Goal: Task Accomplishment & Management: Use online tool/utility

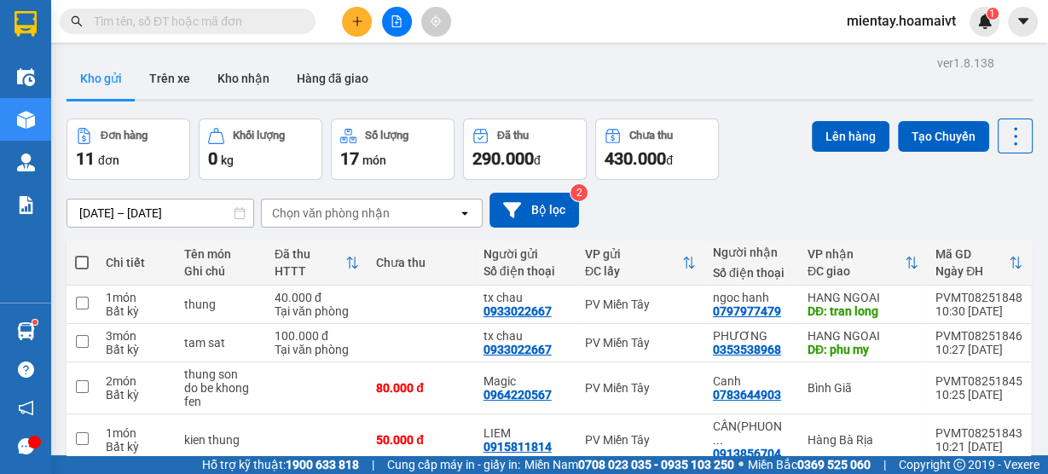
click at [400, 220] on div "Chọn văn phòng nhận" at bounding box center [360, 212] width 196 height 27
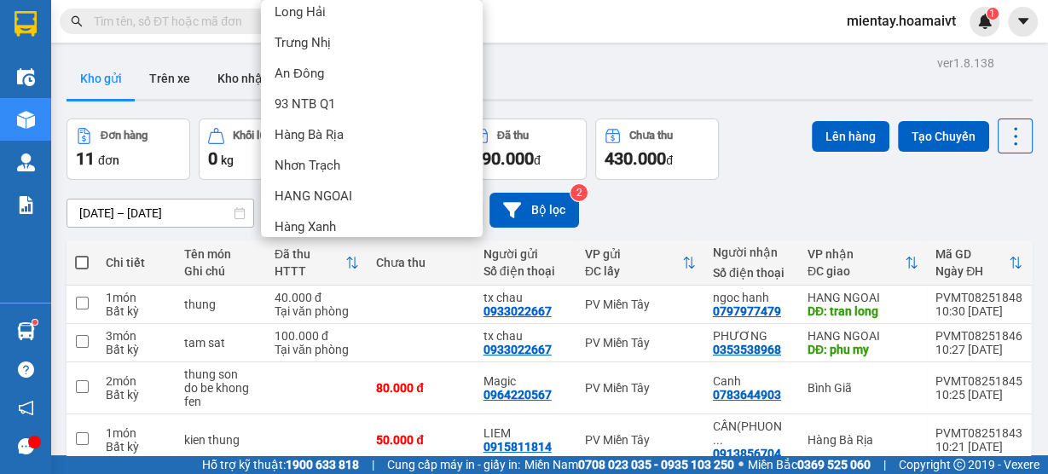
scroll to position [138, 0]
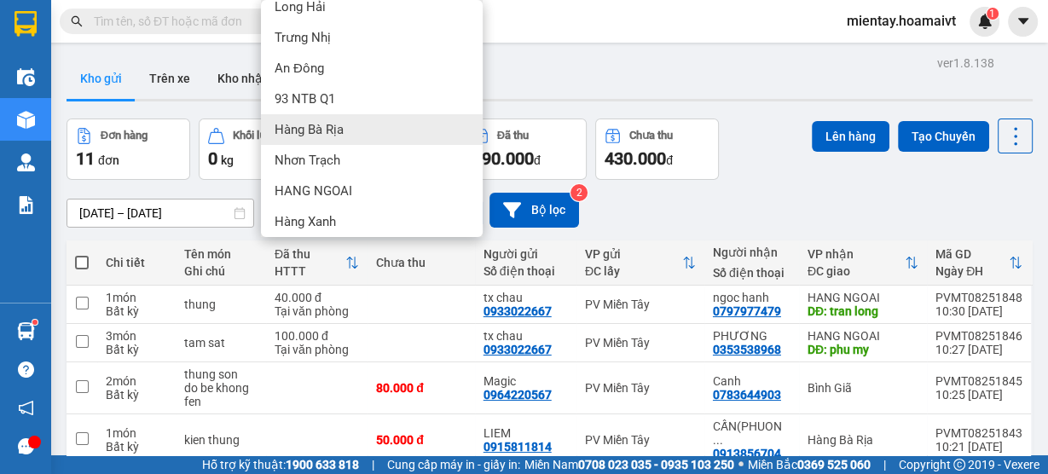
click at [366, 134] on div "Hàng Bà Rịa" at bounding box center [372, 129] width 222 height 31
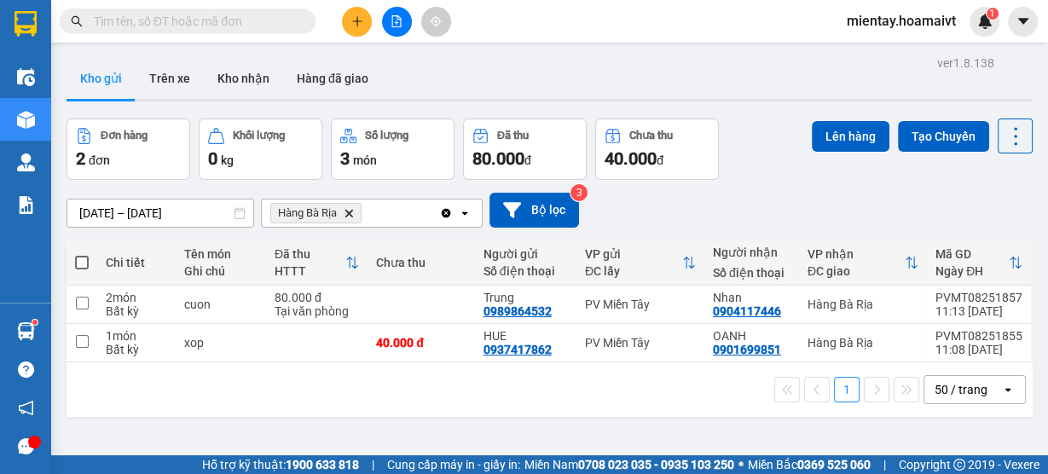
click at [82, 258] on span at bounding box center [82, 263] width 14 height 14
click at [82, 254] on input "checkbox" at bounding box center [82, 254] width 0 height 0
checkbox input "true"
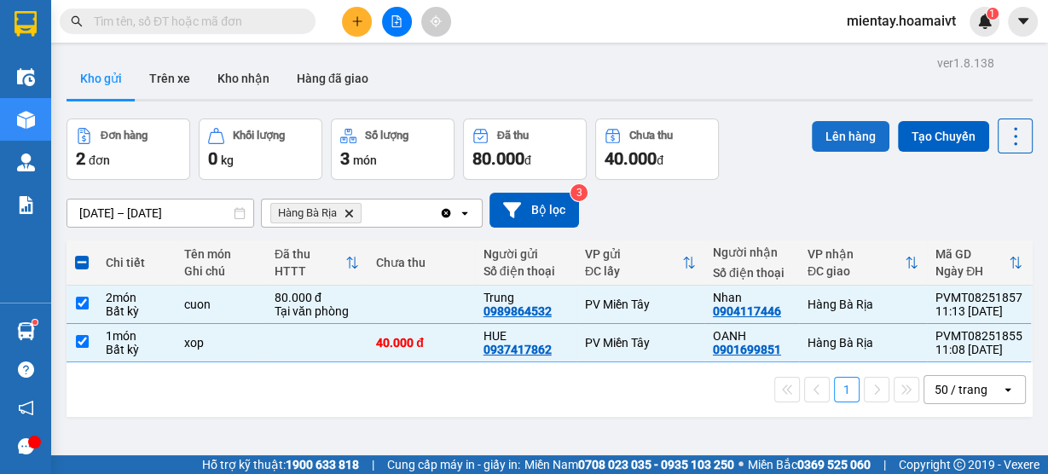
click at [866, 131] on button "Lên hàng" at bounding box center [851, 136] width 78 height 31
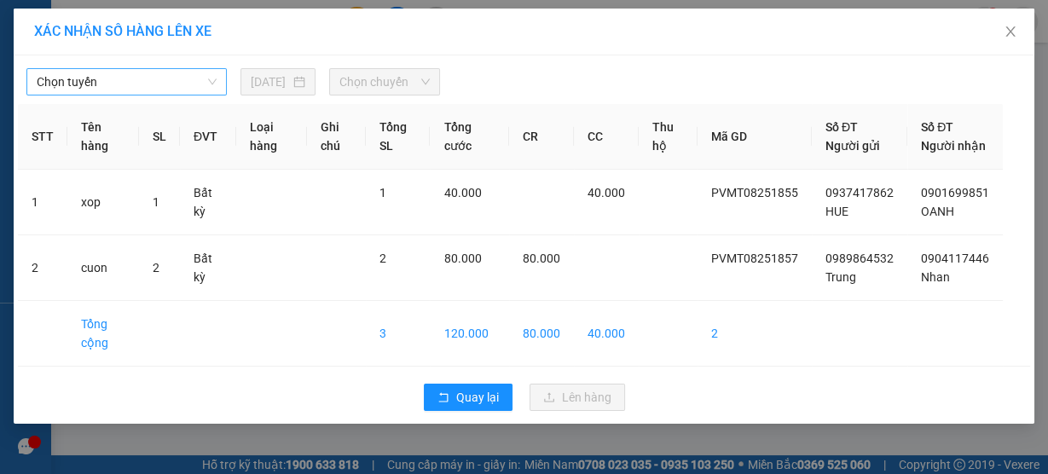
click at [170, 83] on span "Chọn tuyến" at bounding box center [127, 82] width 180 height 26
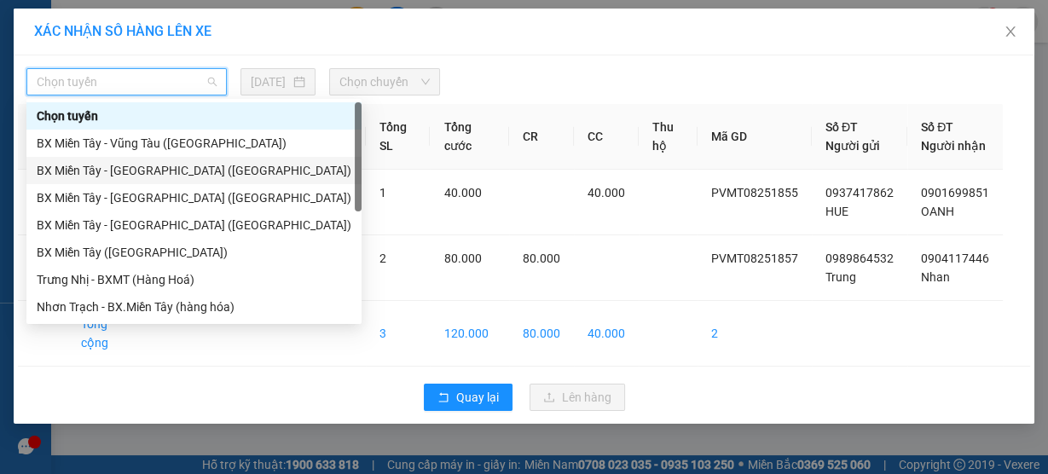
click at [145, 171] on div "BX Miền Tây - [GEOGRAPHIC_DATA] ([GEOGRAPHIC_DATA])" at bounding box center [194, 170] width 315 height 19
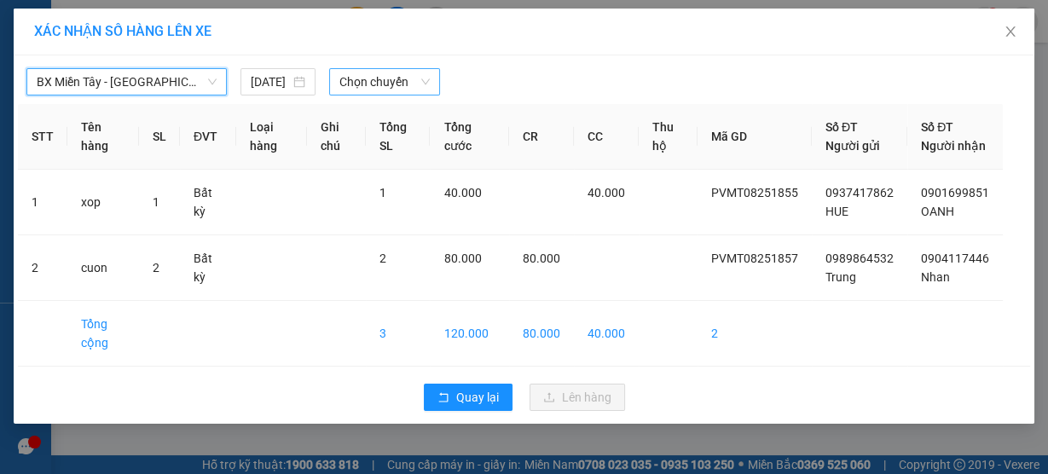
click at [361, 84] on span "Chọn chuyến" at bounding box center [384, 82] width 90 height 26
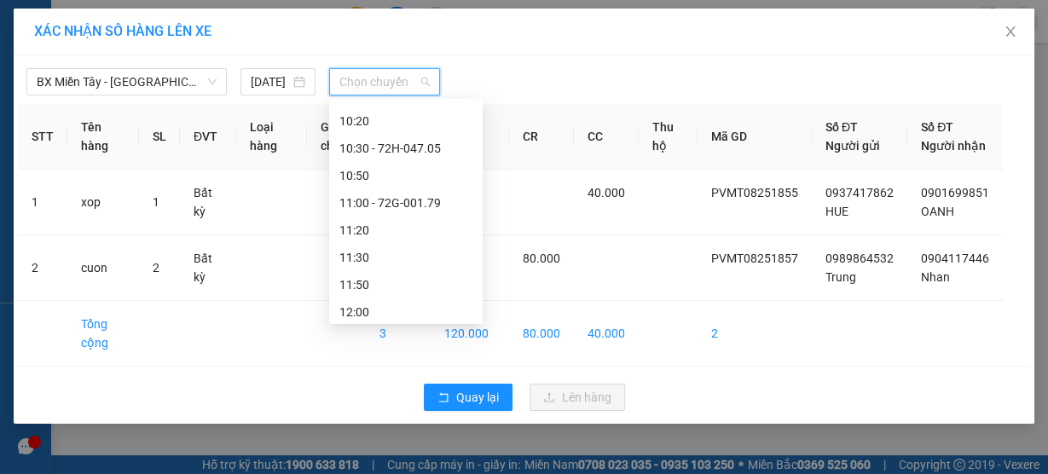
scroll to position [554, 0]
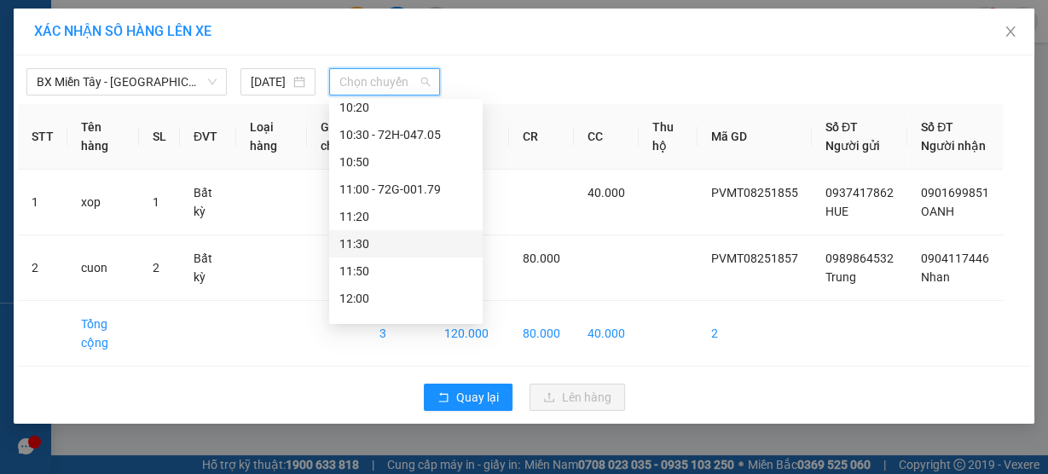
click at [423, 249] on div "11:30" at bounding box center [405, 243] width 133 height 19
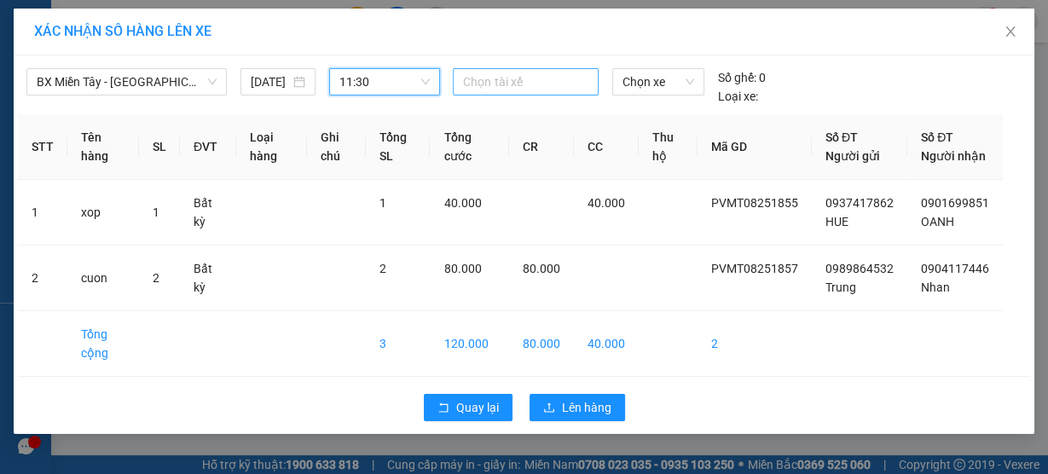
click at [546, 90] on div at bounding box center [525, 82] width 136 height 20
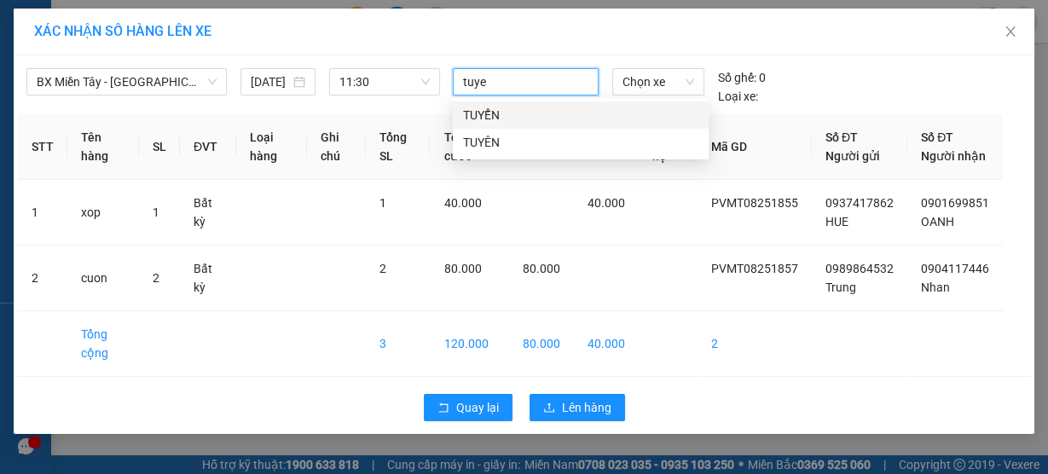
type input "tuyen"
click at [525, 109] on div "TUYỂN" at bounding box center [580, 115] width 235 height 19
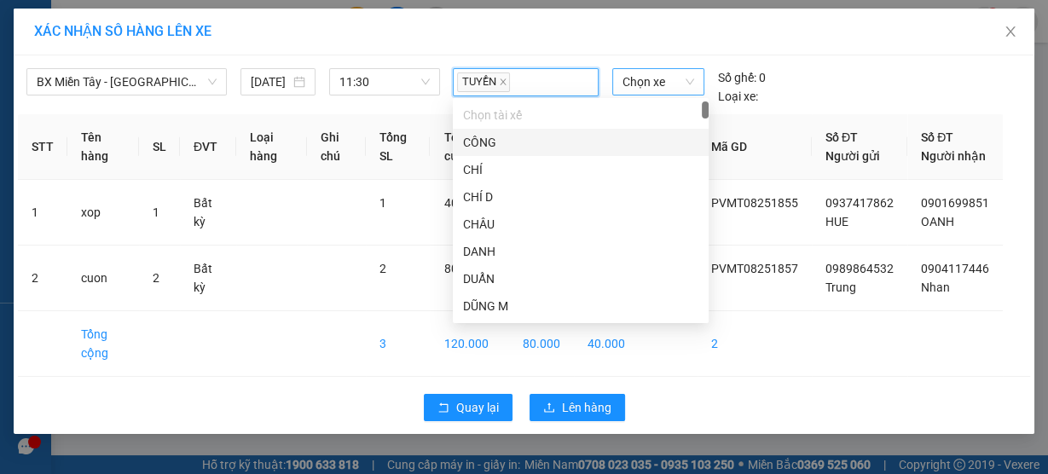
click at [633, 82] on span "Chọn xe" at bounding box center [658, 82] width 72 height 26
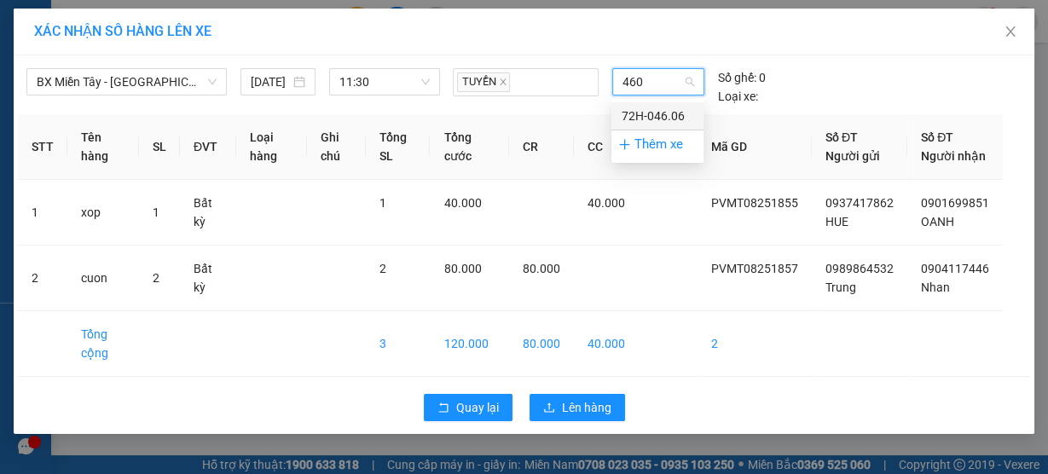
type input "4606"
click at [657, 113] on div "72H-046.06" at bounding box center [658, 116] width 72 height 19
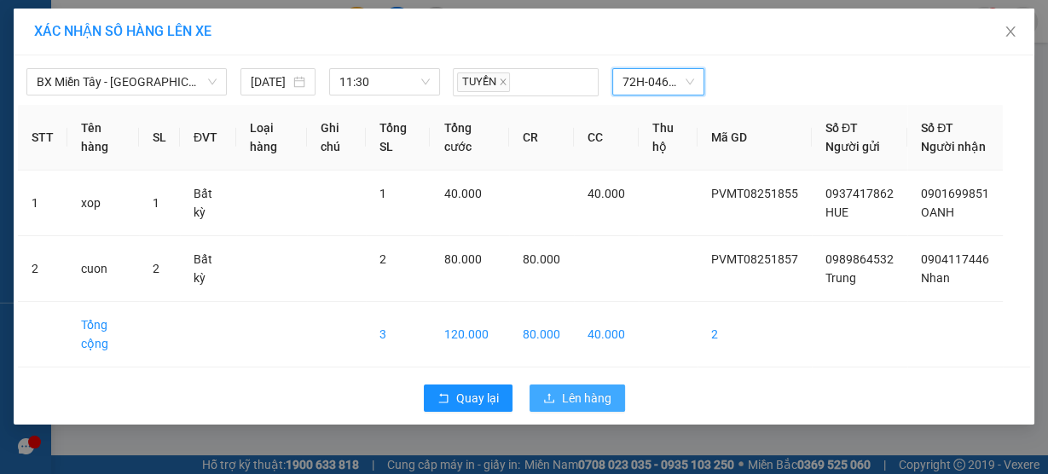
click at [600, 407] on span "Lên hàng" at bounding box center [586, 398] width 49 height 19
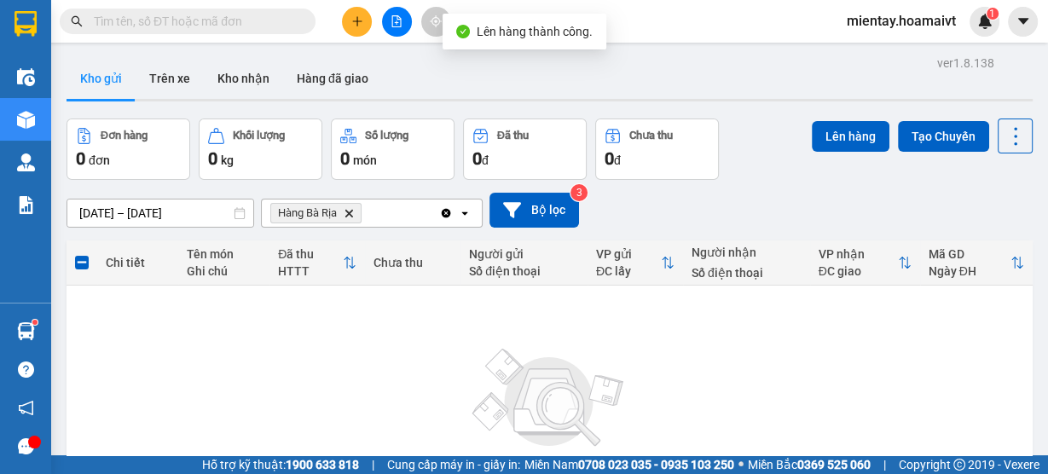
click at [351, 215] on icon "Hàng Bà Rịa, close by backspace" at bounding box center [349, 213] width 8 height 8
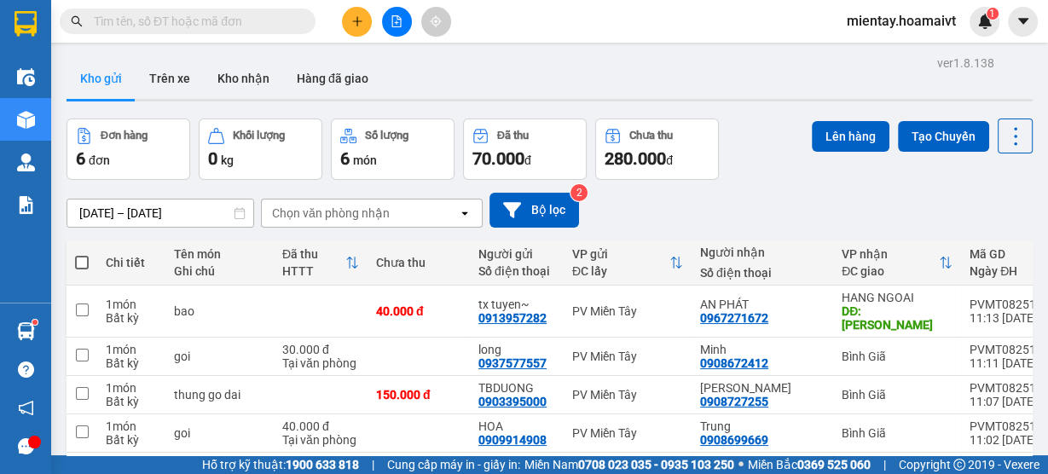
click at [386, 213] on div "Chọn văn phòng nhận" at bounding box center [331, 213] width 118 height 17
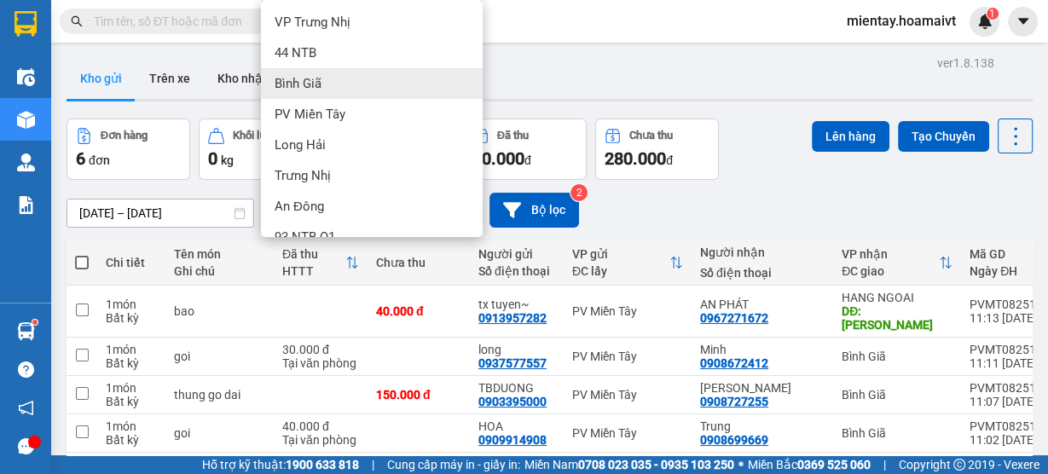
click at [425, 74] on div "Bình Giã" at bounding box center [372, 83] width 222 height 31
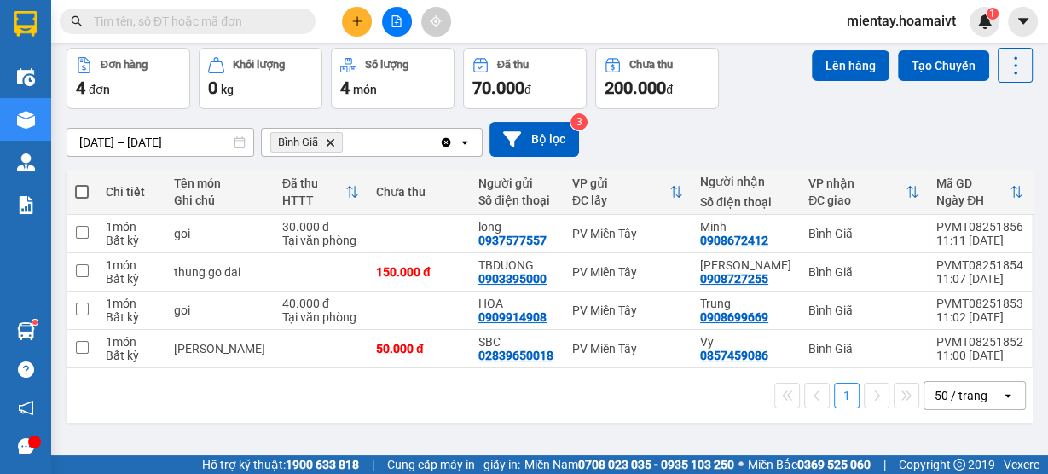
scroll to position [76, 0]
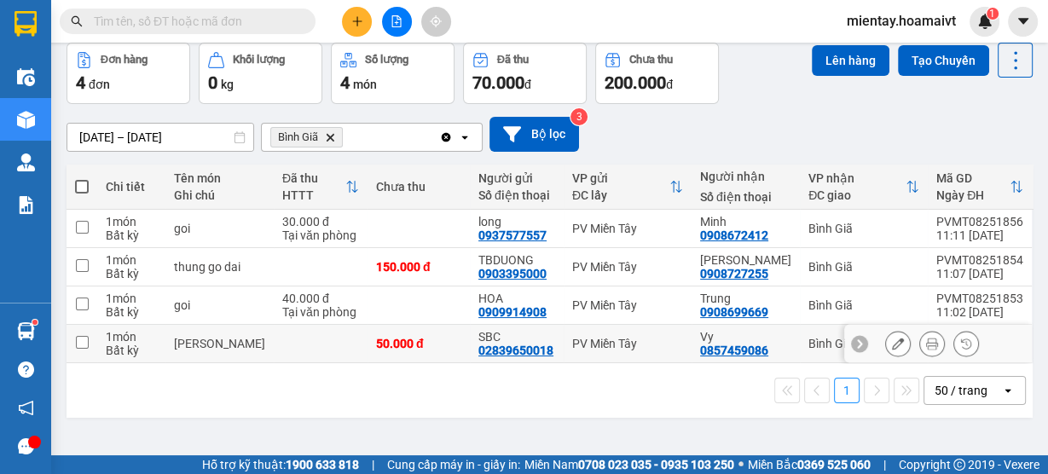
click at [85, 340] on input "checkbox" at bounding box center [82, 342] width 13 height 13
checkbox input "true"
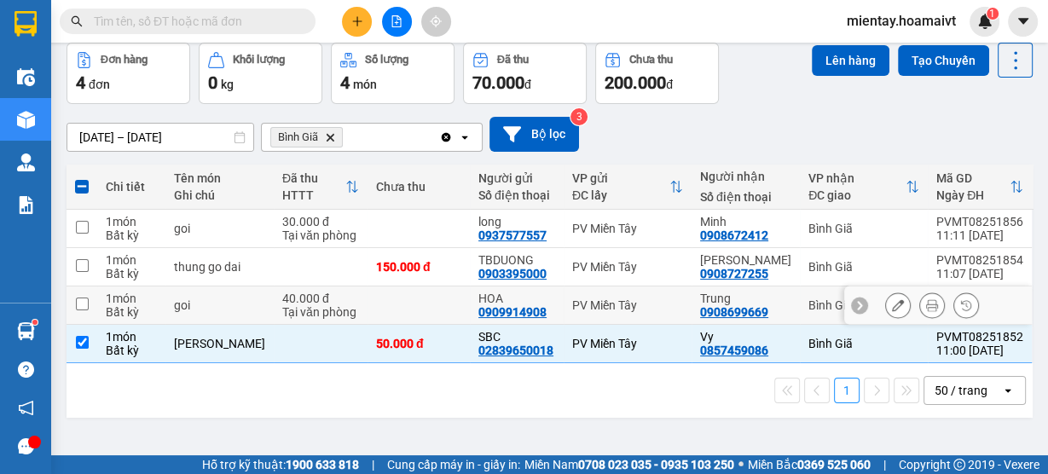
click at [86, 301] on input "checkbox" at bounding box center [82, 304] width 13 height 13
checkbox input "true"
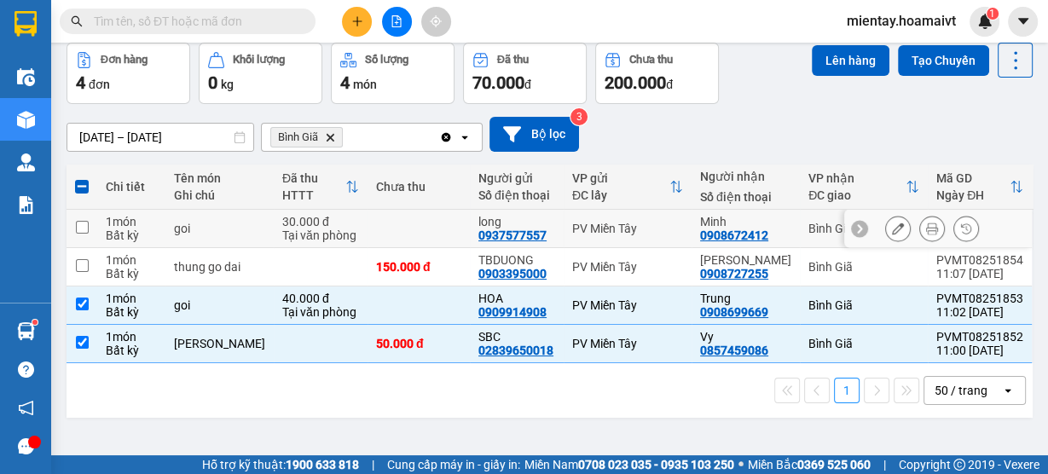
click at [87, 222] on input "checkbox" at bounding box center [82, 227] width 13 height 13
checkbox input "true"
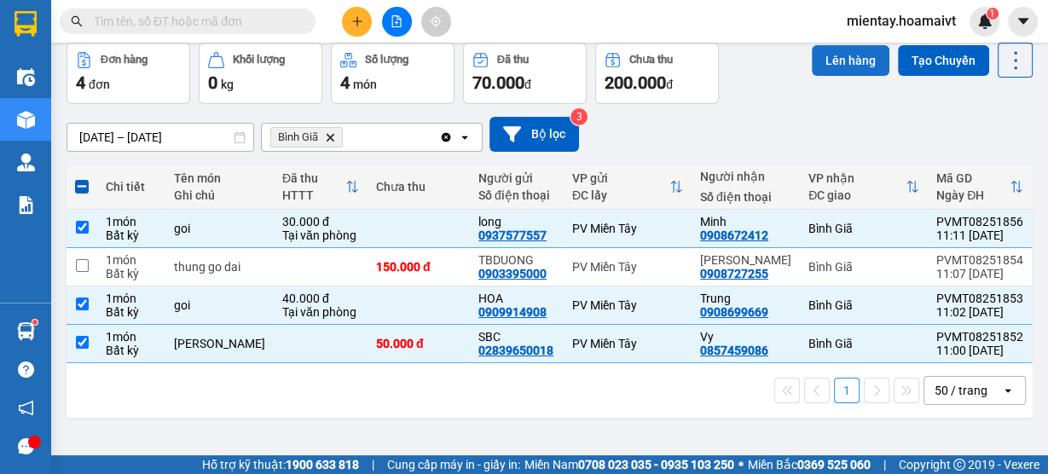
click at [848, 60] on button "Lên hàng" at bounding box center [851, 60] width 78 height 31
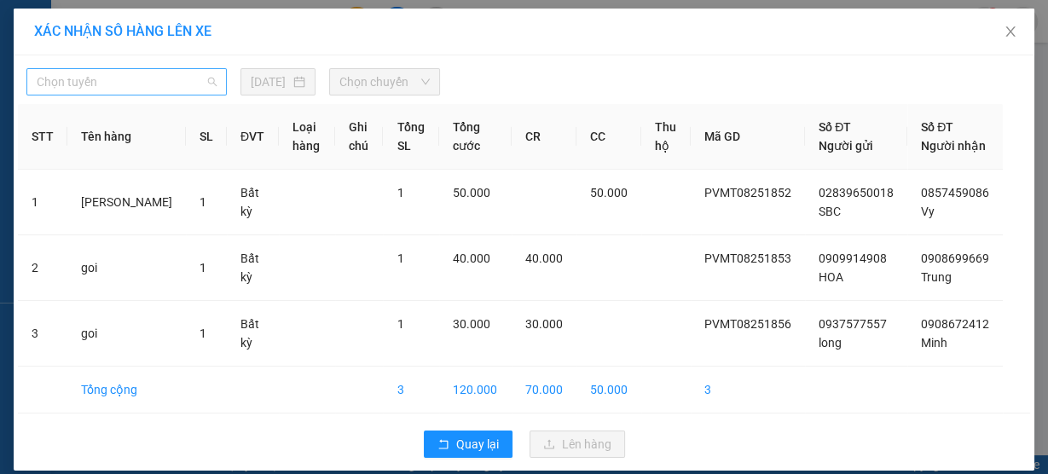
click at [124, 81] on span "Chọn tuyến" at bounding box center [127, 82] width 180 height 26
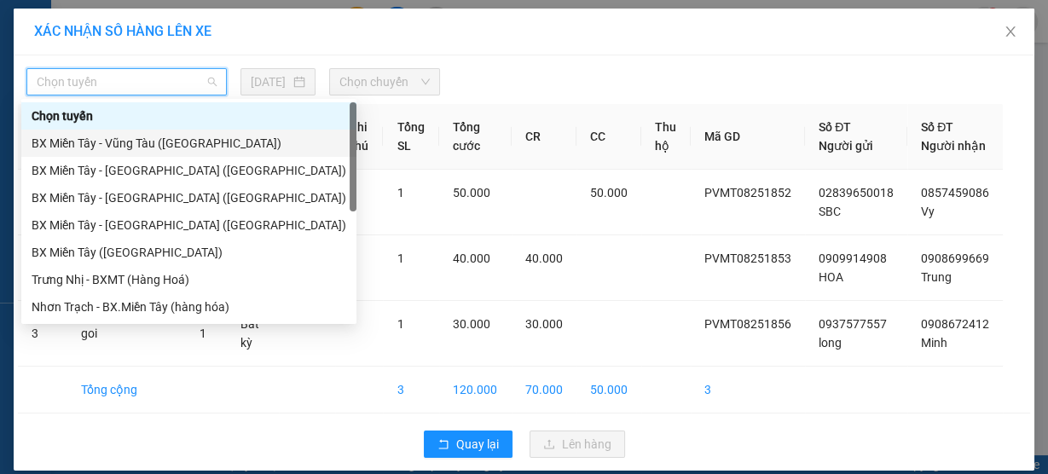
drag, startPoint x: 152, startPoint y: 142, endPoint x: 258, endPoint y: 103, distance: 113.3
click at [153, 142] on div "BX Miền Tây - Vũng Tàu ([GEOGRAPHIC_DATA])" at bounding box center [189, 143] width 315 height 19
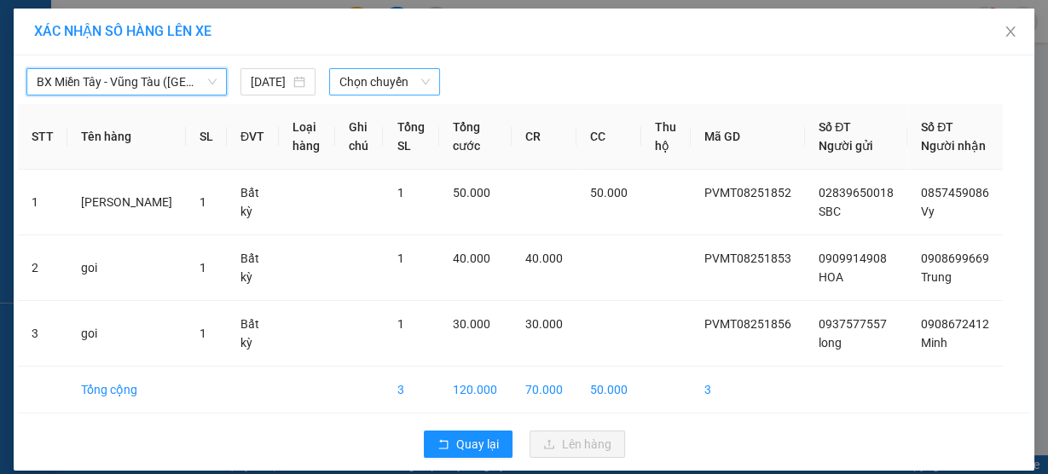
click at [365, 79] on span "Chọn chuyến" at bounding box center [384, 82] width 90 height 26
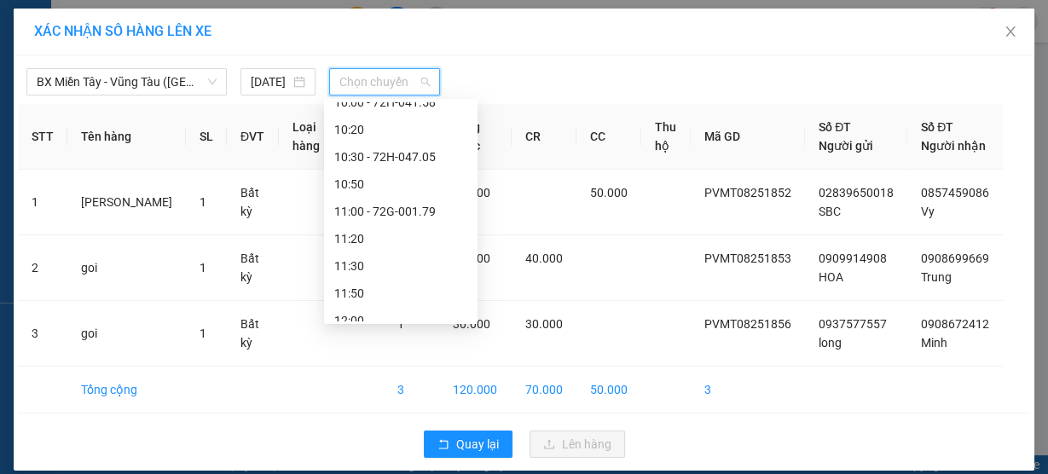
scroll to position [546, 0]
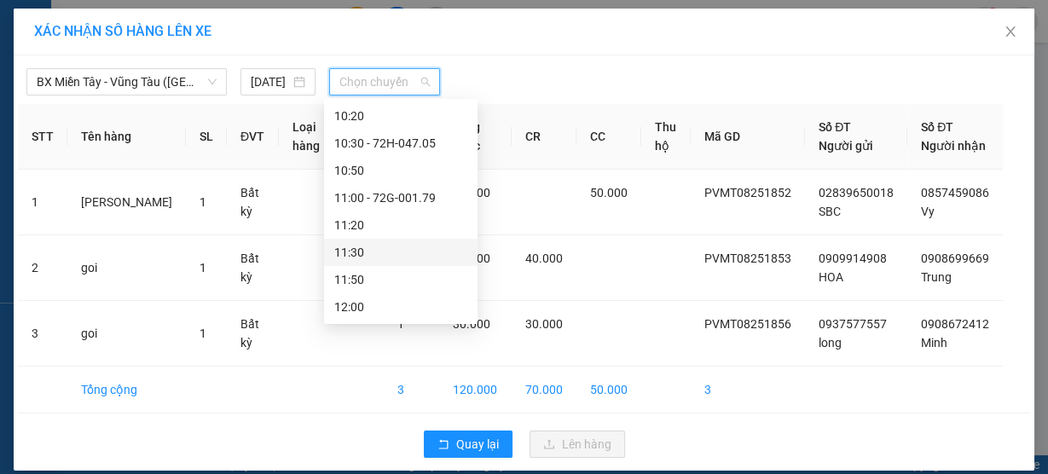
click at [393, 256] on div "11:30" at bounding box center [400, 252] width 133 height 19
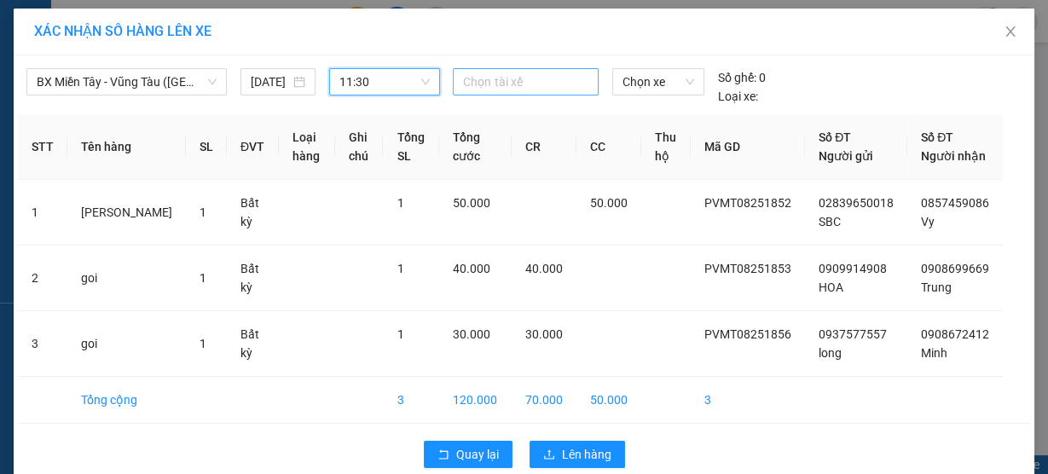
click at [512, 89] on div at bounding box center [525, 82] width 136 height 20
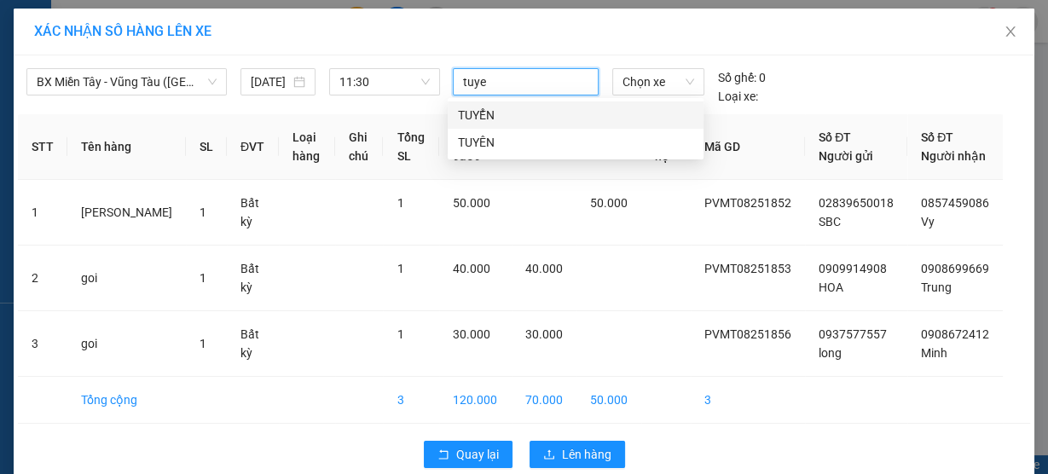
type input "tuyen"
click at [509, 113] on div "TUYỂN" at bounding box center [575, 115] width 235 height 19
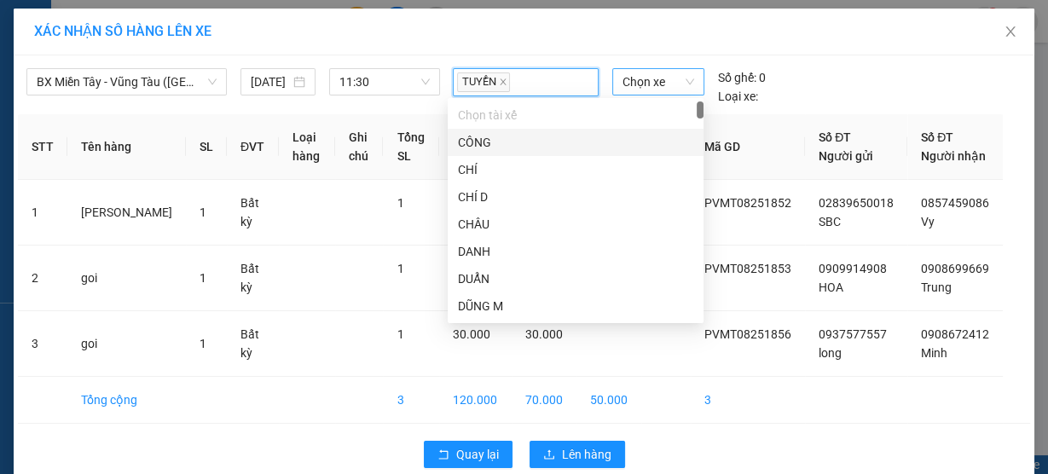
click at [631, 84] on span "Chọn xe" at bounding box center [658, 82] width 72 height 26
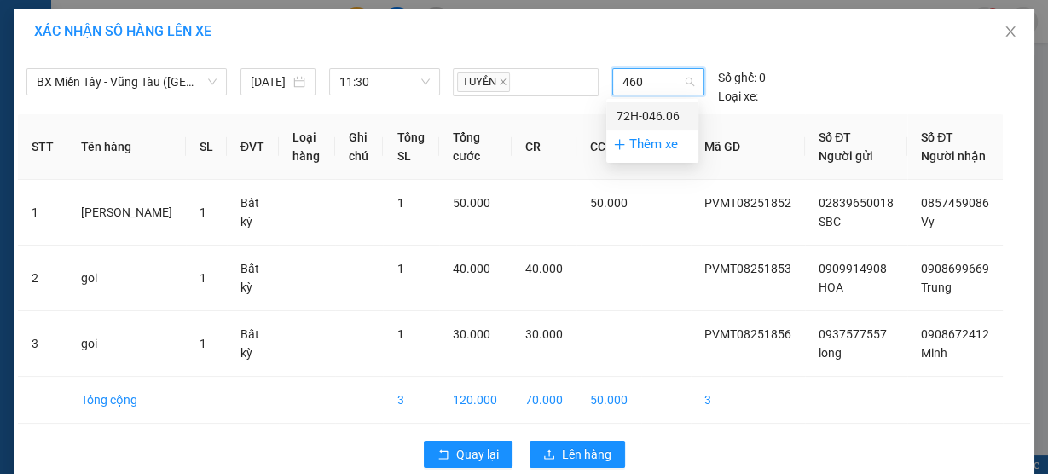
type input "4606"
click at [675, 118] on div "72H-046.06" at bounding box center [652, 116] width 72 height 19
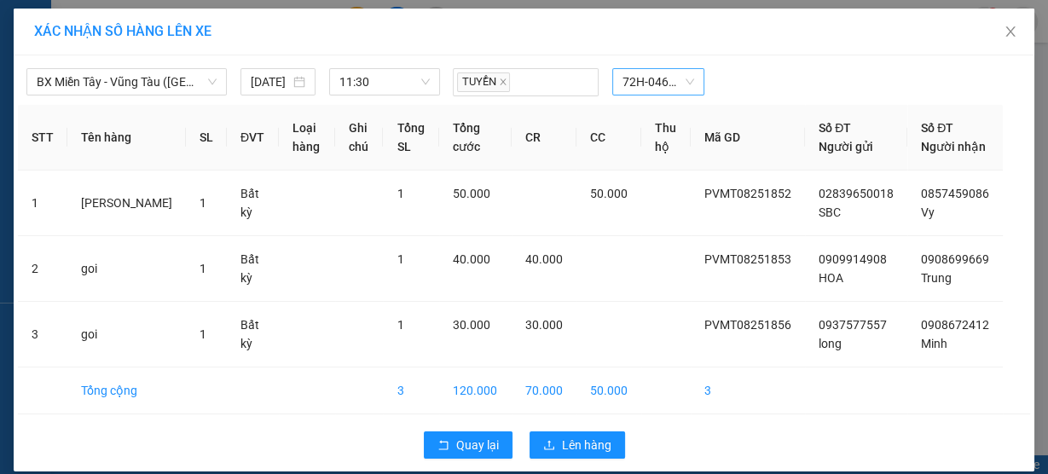
drag, startPoint x: 1034, startPoint y: 174, endPoint x: 1036, endPoint y: 200, distance: 26.5
click at [1036, 200] on div "XÁC NHẬN SỐ HÀNG LÊN XE BX Miền Tây - [GEOGRAPHIC_DATA] ([GEOGRAPHIC_DATA]) [DA…" at bounding box center [524, 237] width 1048 height 474
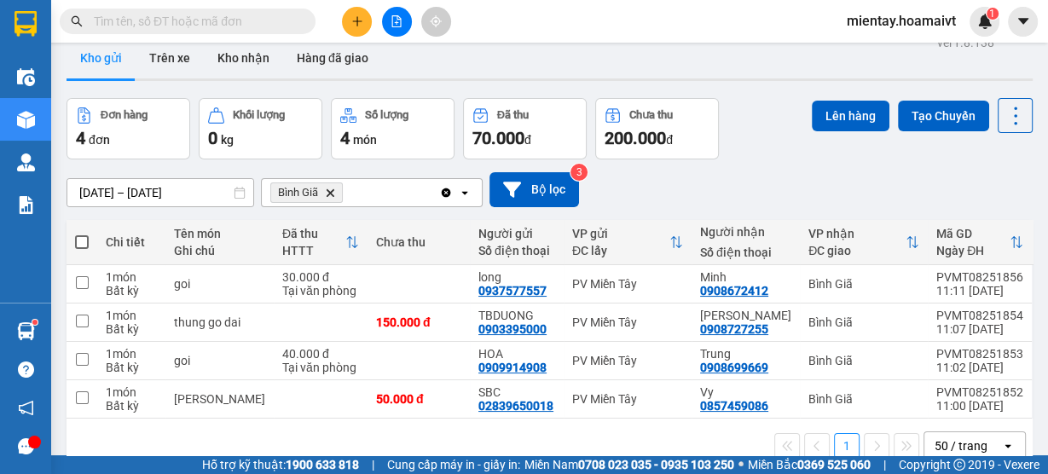
scroll to position [22, 0]
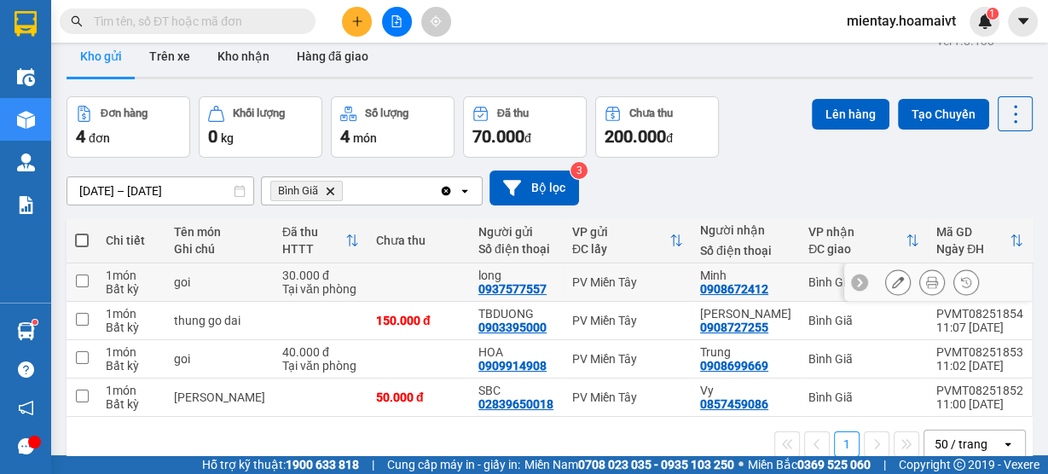
click at [84, 278] on input "checkbox" at bounding box center [82, 281] width 13 height 13
checkbox input "true"
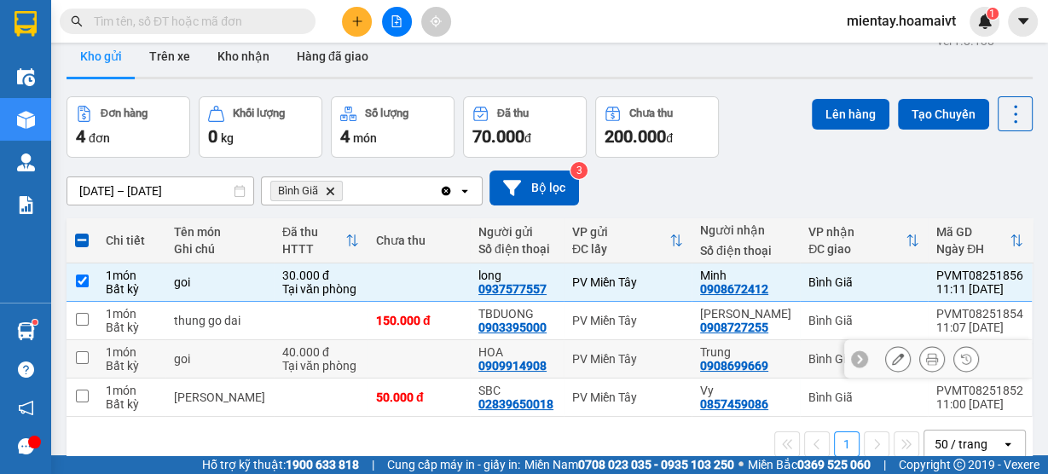
click at [81, 352] on input "checkbox" at bounding box center [82, 357] width 13 height 13
checkbox input "true"
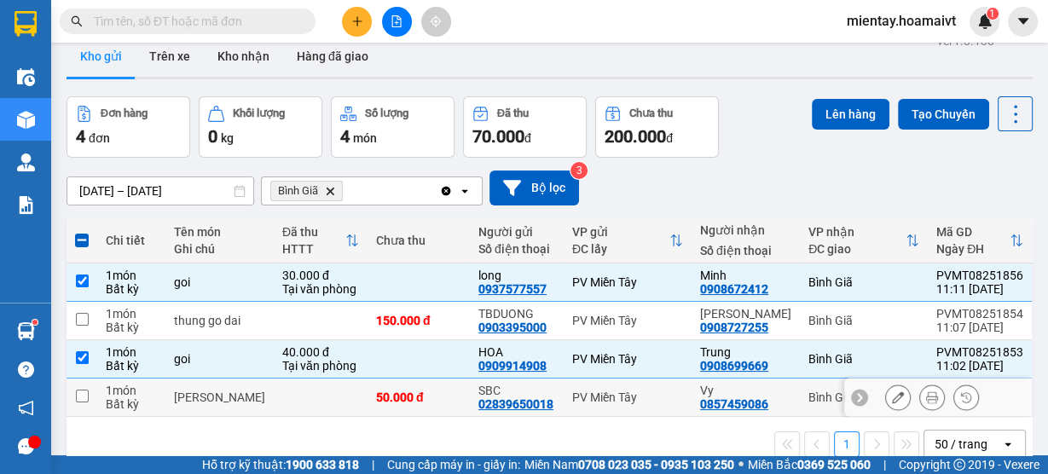
click at [86, 386] on td at bounding box center [81, 398] width 31 height 38
checkbox input "true"
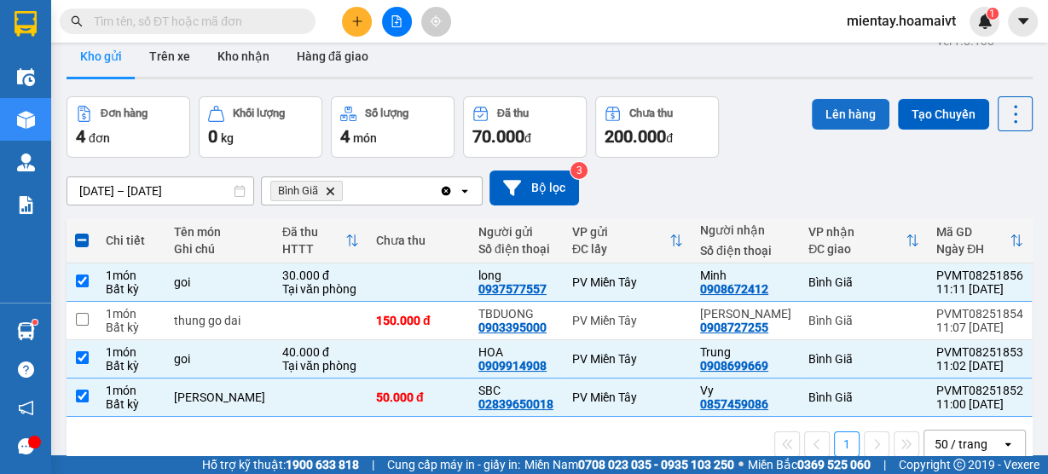
click at [824, 110] on button "Lên hàng" at bounding box center [851, 114] width 78 height 31
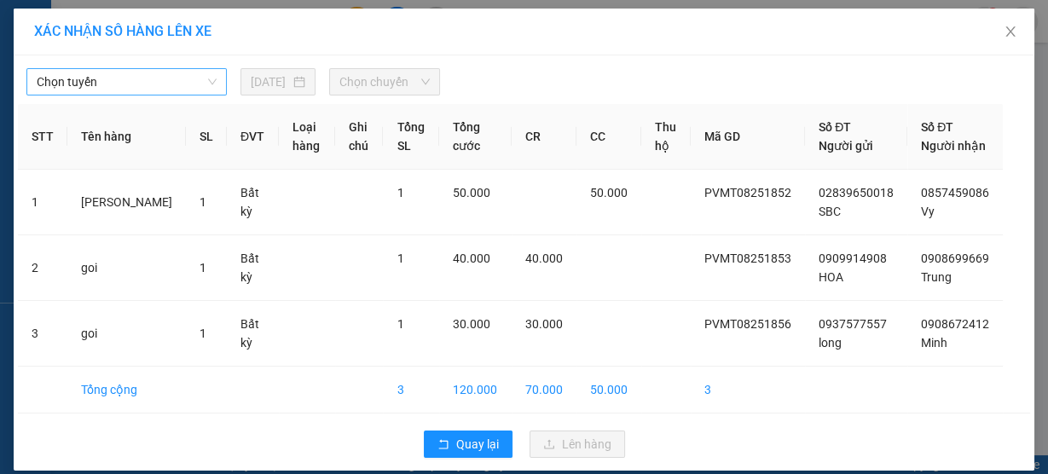
click at [117, 86] on span "Chọn tuyến" at bounding box center [127, 82] width 180 height 26
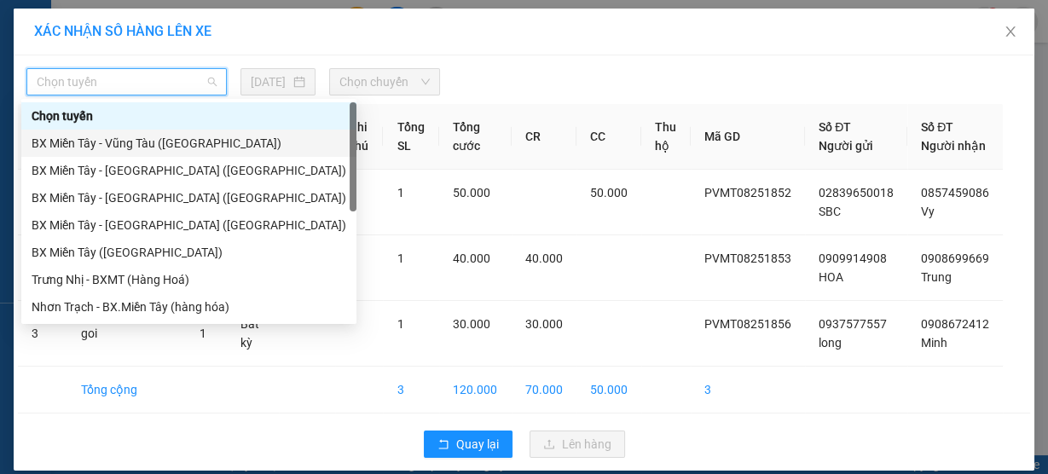
click at [134, 139] on div "BX Miền Tây - Vũng Tàu ([GEOGRAPHIC_DATA])" at bounding box center [189, 143] width 315 height 19
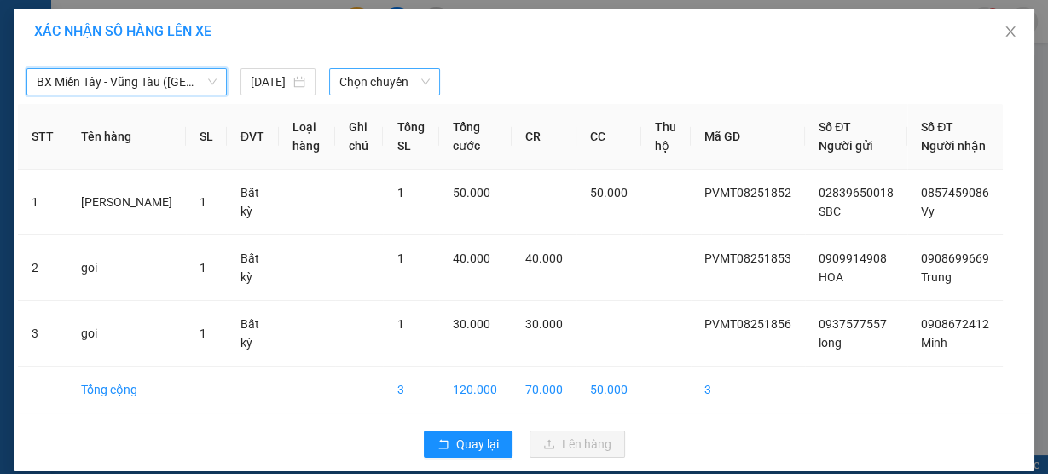
click at [348, 87] on span "Chọn chuyến" at bounding box center [384, 82] width 90 height 26
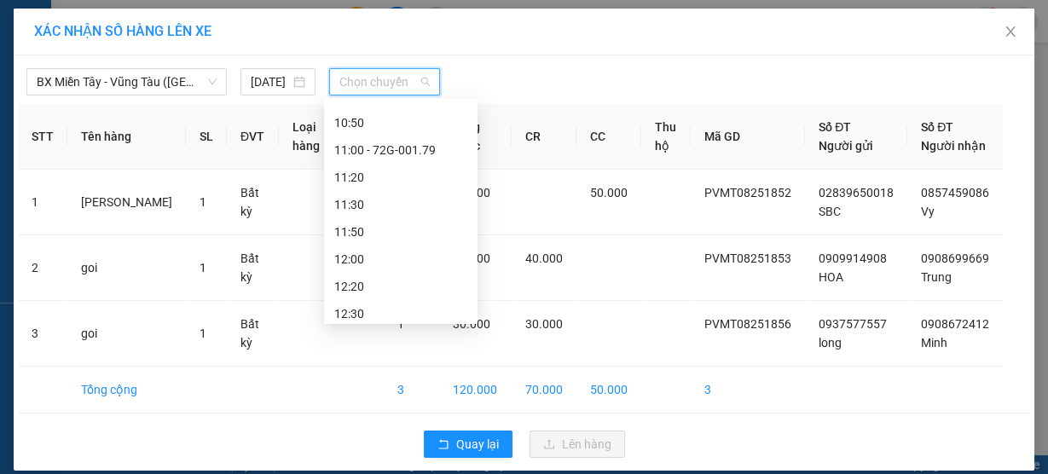
scroll to position [644, 0]
click at [386, 148] on div "11:30" at bounding box center [400, 154] width 133 height 19
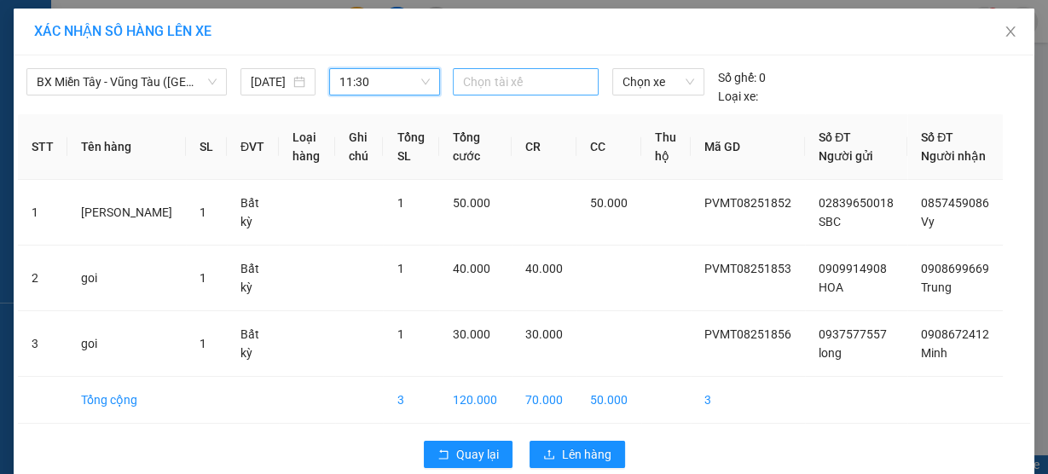
click at [501, 85] on div at bounding box center [525, 82] width 136 height 20
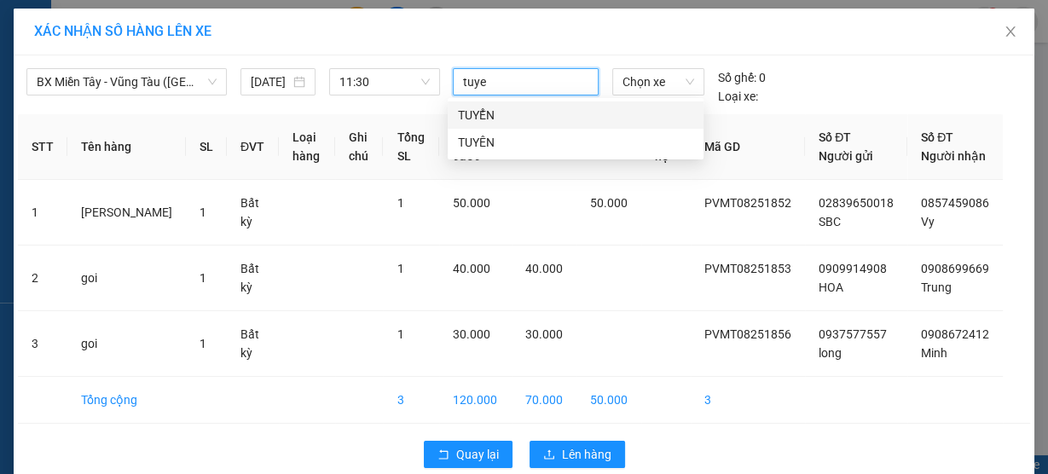
type input "tuyen"
click at [521, 114] on div "TUYỂN" at bounding box center [575, 115] width 235 height 19
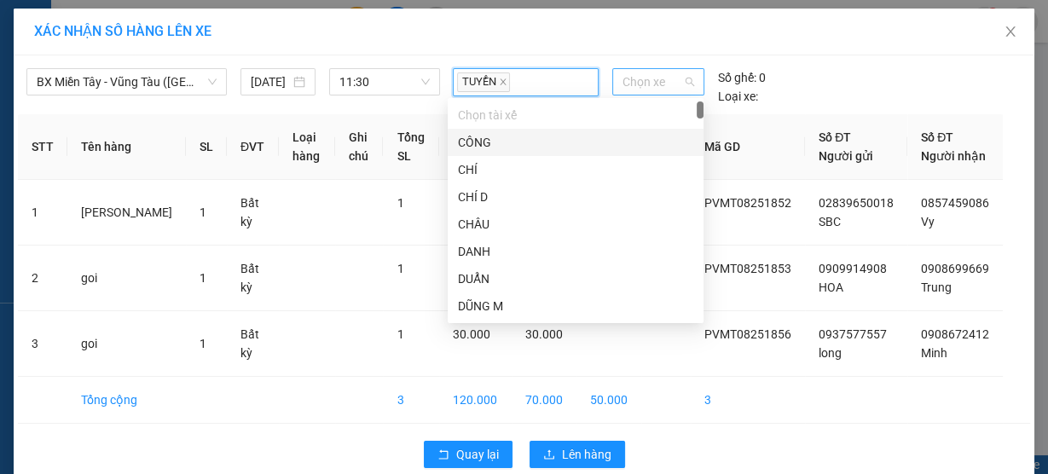
click at [651, 84] on span "Chọn xe" at bounding box center [658, 82] width 72 height 26
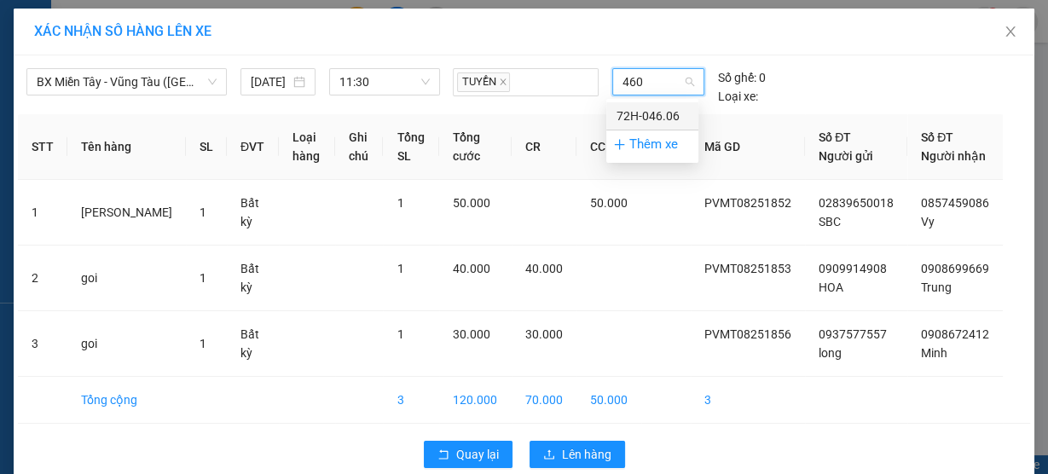
type input "4606"
click at [671, 114] on div "72H-046.06" at bounding box center [652, 116] width 72 height 19
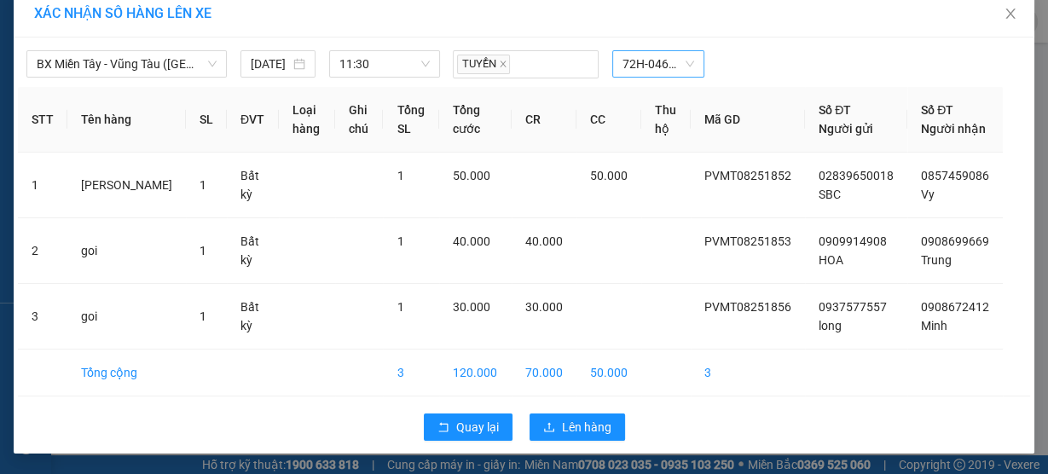
scroll to position [52, 0]
click at [568, 429] on span "Lên hàng" at bounding box center [586, 427] width 49 height 19
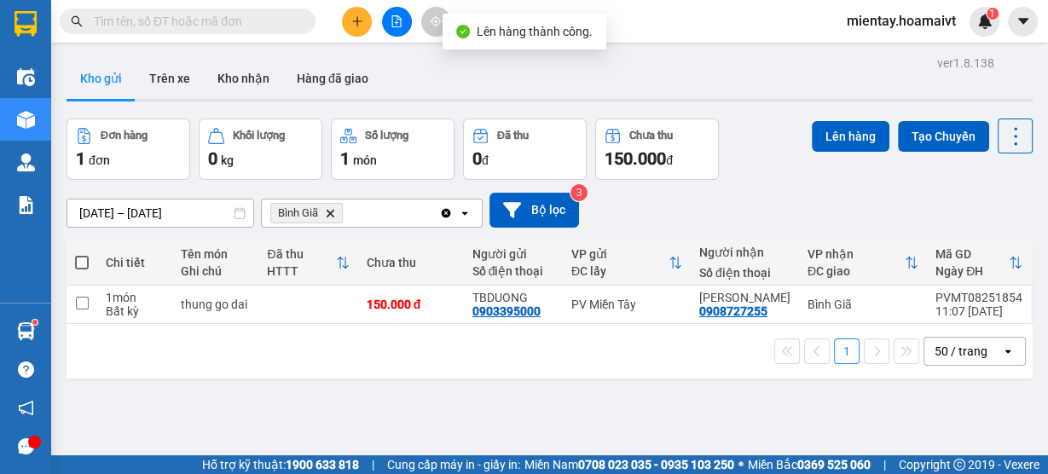
click at [330, 213] on icon "Bình Giã, close by backspace" at bounding box center [331, 213] width 8 height 8
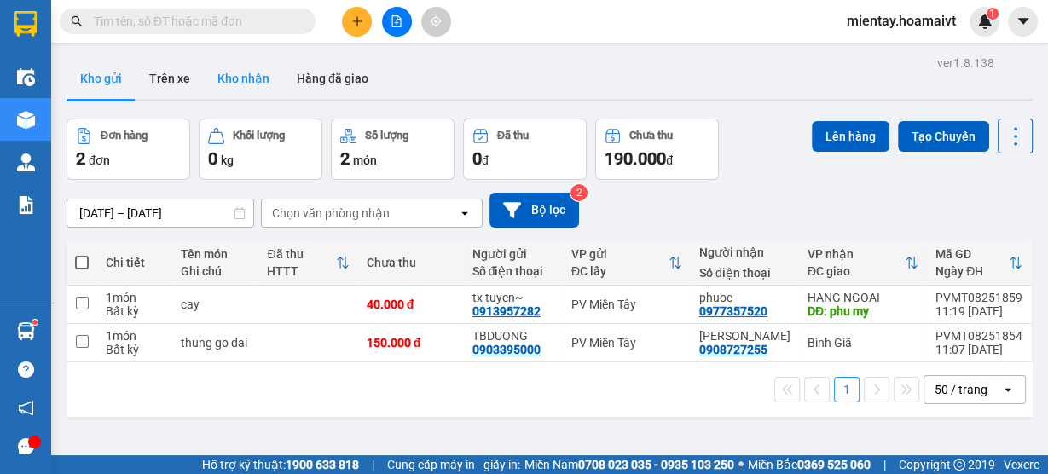
click at [232, 77] on button "Kho nhận" at bounding box center [243, 78] width 79 height 41
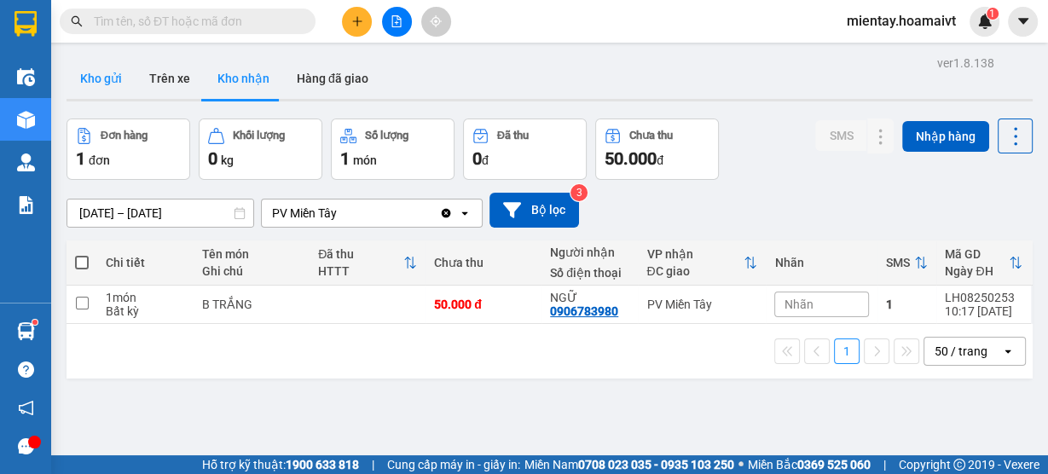
click at [111, 77] on button "Kho gửi" at bounding box center [100, 78] width 69 height 41
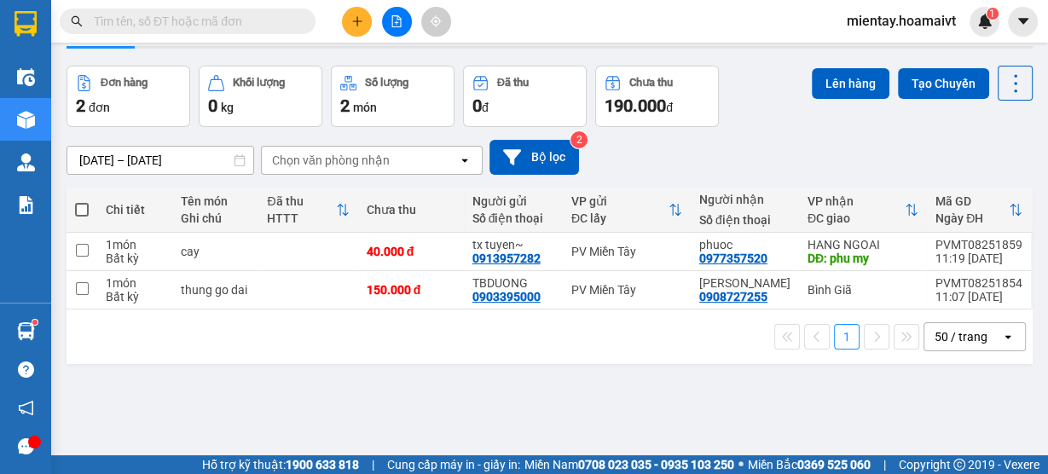
scroll to position [78, 0]
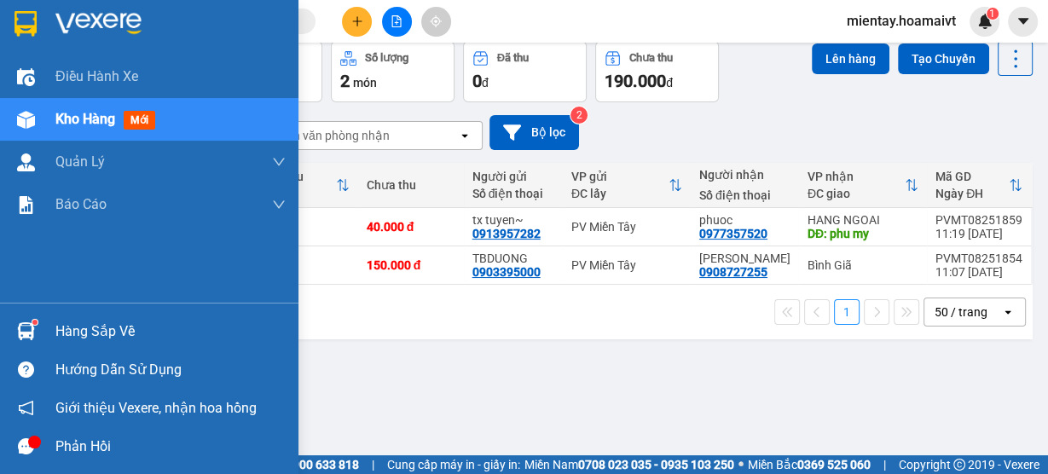
click at [88, 328] on div "Hàng sắp về" at bounding box center [170, 332] width 230 height 26
